Goal: Information Seeking & Learning: Learn about a topic

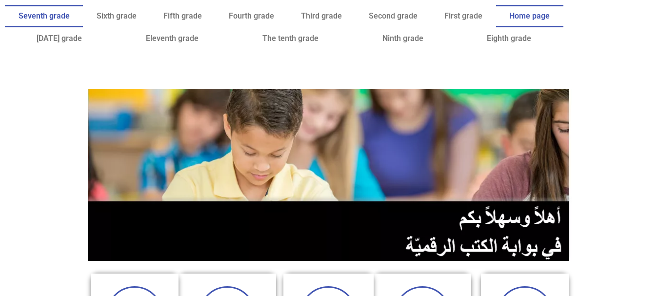
click at [70, 19] on font "Seventh grade" at bounding box center [44, 15] width 51 height 9
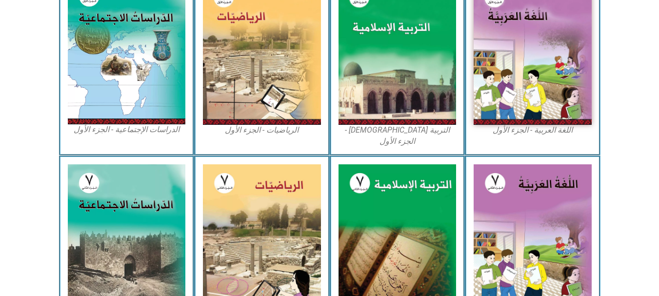
scroll to position [333, 0]
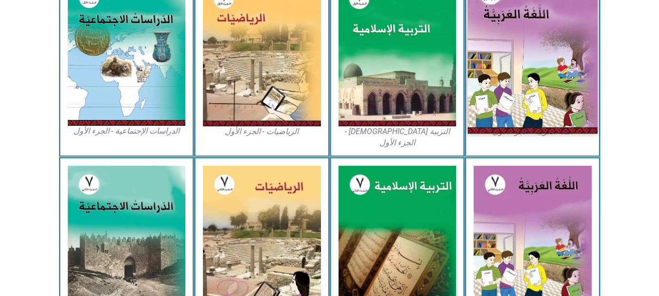
click at [508, 85] on img at bounding box center [533, 53] width 130 height 162
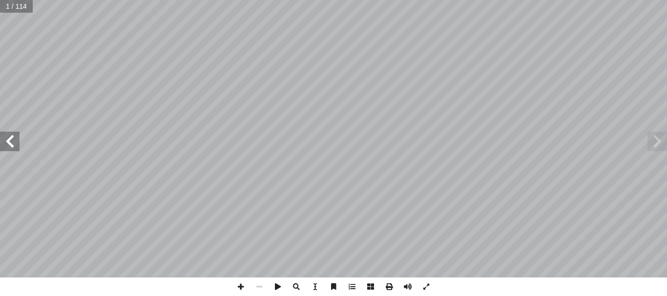
click at [8, 143] on span at bounding box center [10, 142] width 20 height 20
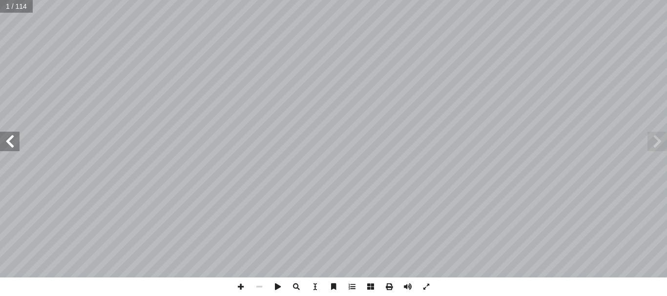
click at [8, 143] on span at bounding box center [10, 142] width 20 height 20
click at [13, 149] on div "4 : ُ ة َ غ ُّ الل َ و ُ ليل ْ ح َّ والت ُ م ْ ه َ الف : ِ ة َ ي ِ ت آ ال� ِ ة …" at bounding box center [333, 139] width 667 height 278
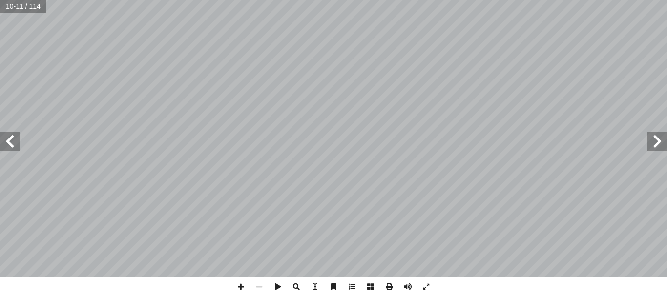
click at [13, 149] on span at bounding box center [10, 142] width 20 height 20
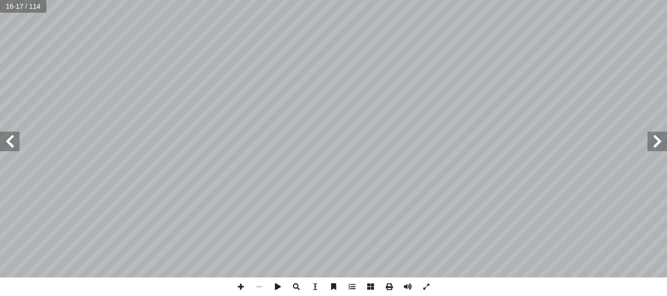
click at [4, 144] on span at bounding box center [10, 142] width 20 height 20
click at [16, 143] on span at bounding box center [10, 142] width 20 height 20
click at [6, 136] on span at bounding box center [10, 142] width 20 height 20
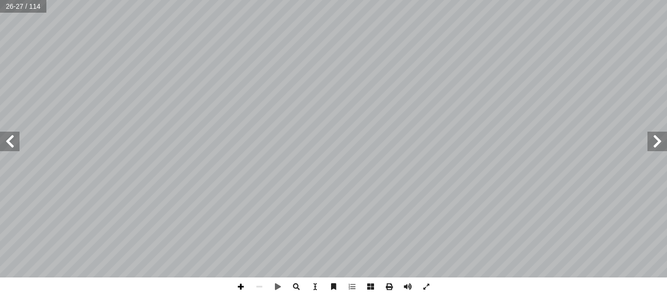
click at [245, 292] on span at bounding box center [240, 287] width 19 height 19
click at [393, 0] on html "الصفحة الرئيسية الصف الأول الصف الثاني الصف الثالث الصف الرابع الصف الخامس الصف…" at bounding box center [333, 44] width 667 height 89
